Goal: Register for event/course

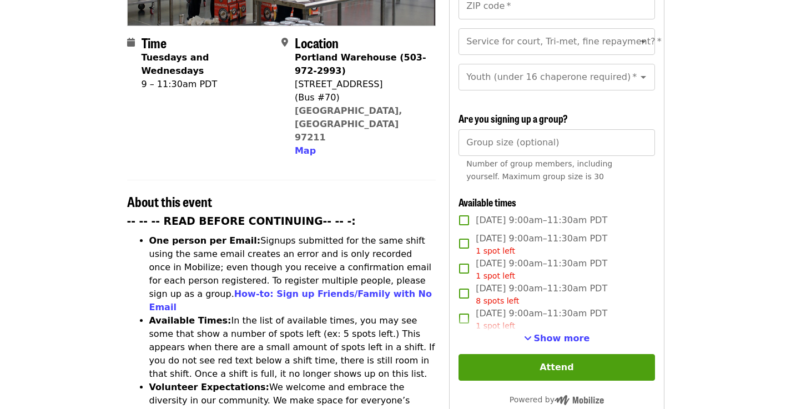
scroll to position [264, 0]
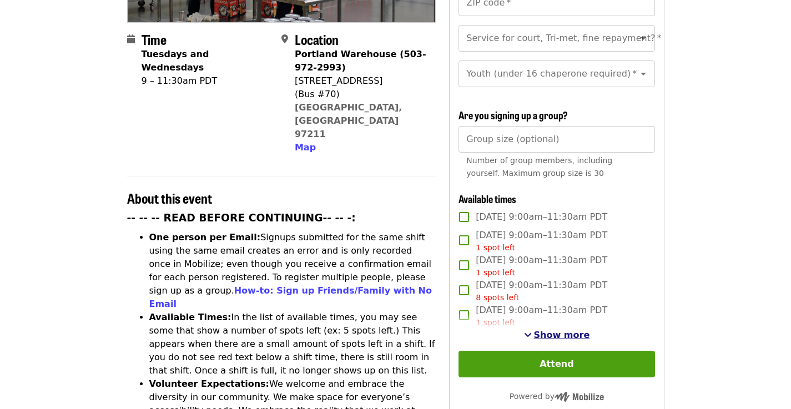
click at [558, 330] on span "Show more" at bounding box center [562, 335] width 56 height 11
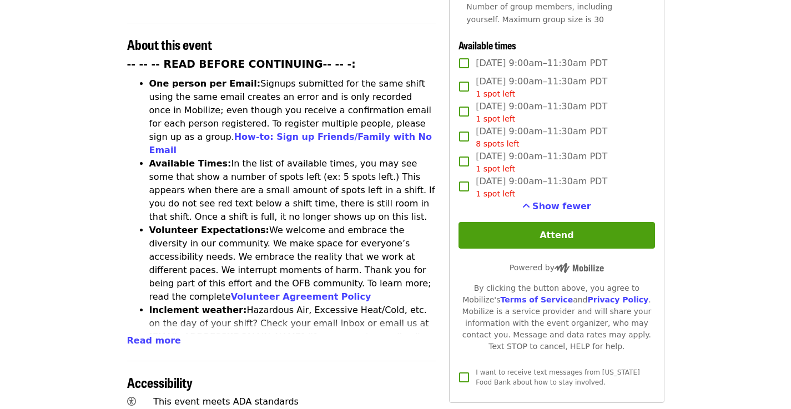
scroll to position [258, 0]
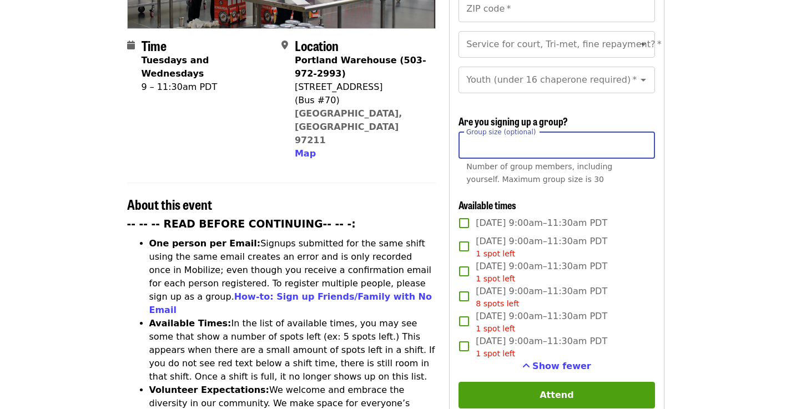
click at [531, 132] on input "Group size (optional)" at bounding box center [557, 145] width 196 height 27
type input "**"
click at [665, 159] on div "Time Tuesdays and Wednesdays 9 – 11:30am PDT Location [GEOGRAPHIC_DATA] (503-97…" at bounding box center [395, 417] width 555 height 1102
click at [595, 132] on input "**" at bounding box center [557, 145] width 196 height 27
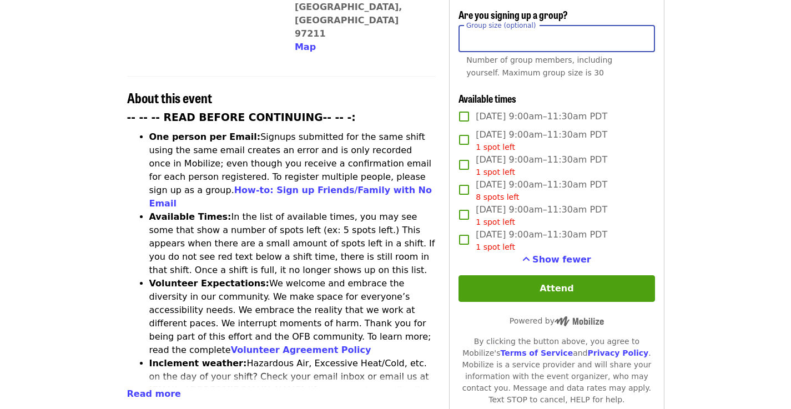
scroll to position [377, 0]
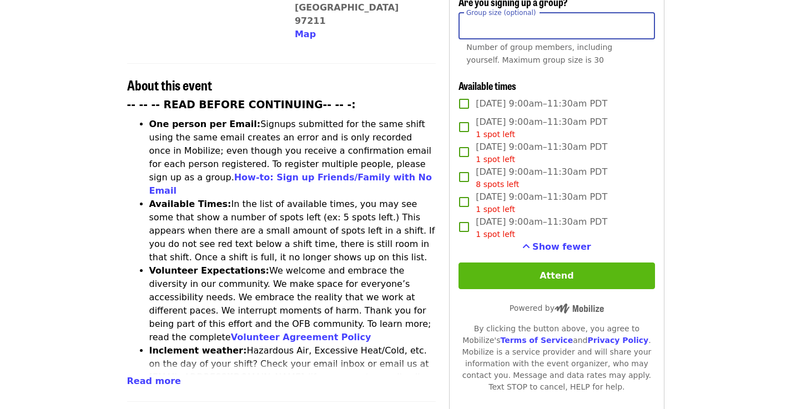
click at [545, 263] on button "Attend" at bounding box center [557, 276] width 196 height 27
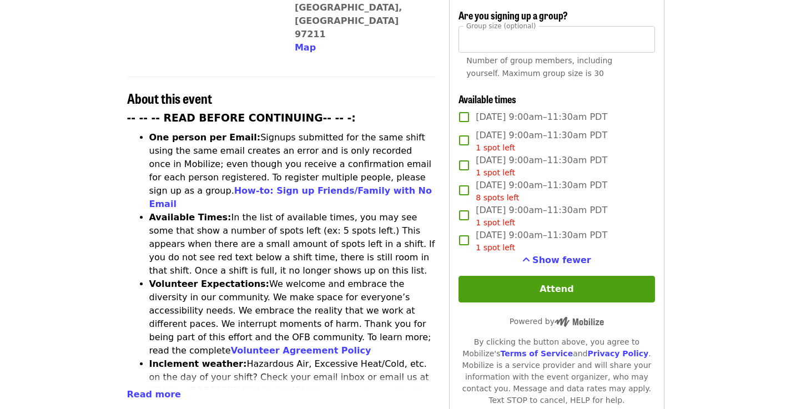
scroll to position [364, 0]
click at [502, 203] on span "[DATE] 9:00am–11:30am PDT 1 spot left" at bounding box center [542, 215] width 132 height 25
click at [503, 203] on span "[DATE] 9:00am–11:30am PDT 1 spot left" at bounding box center [542, 215] width 132 height 25
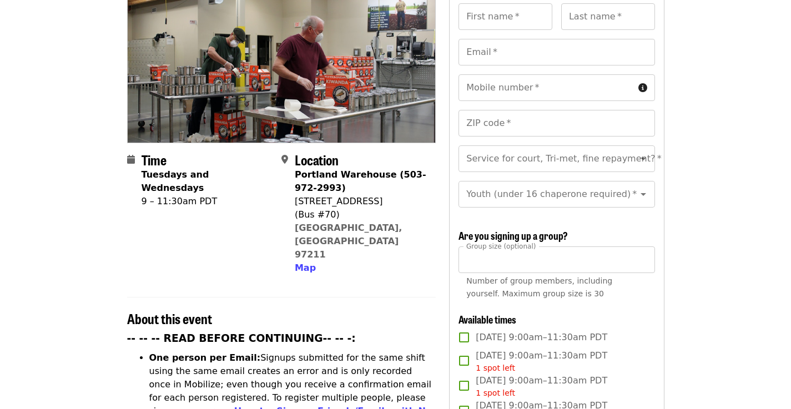
scroll to position [0, 0]
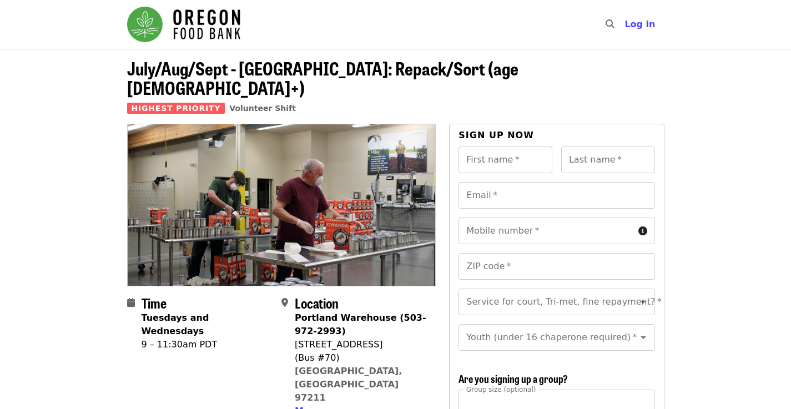
click at [164, 313] on strong "Tuesdays and Wednesdays" at bounding box center [176, 325] width 68 height 24
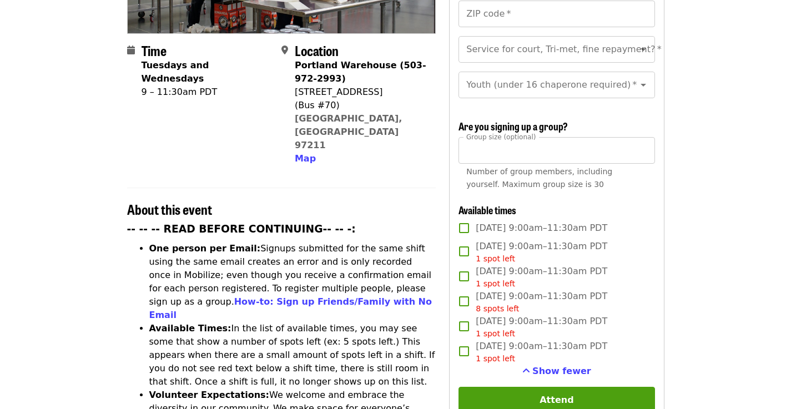
scroll to position [326, 0]
